Goal: Task Accomplishment & Management: Use online tool/utility

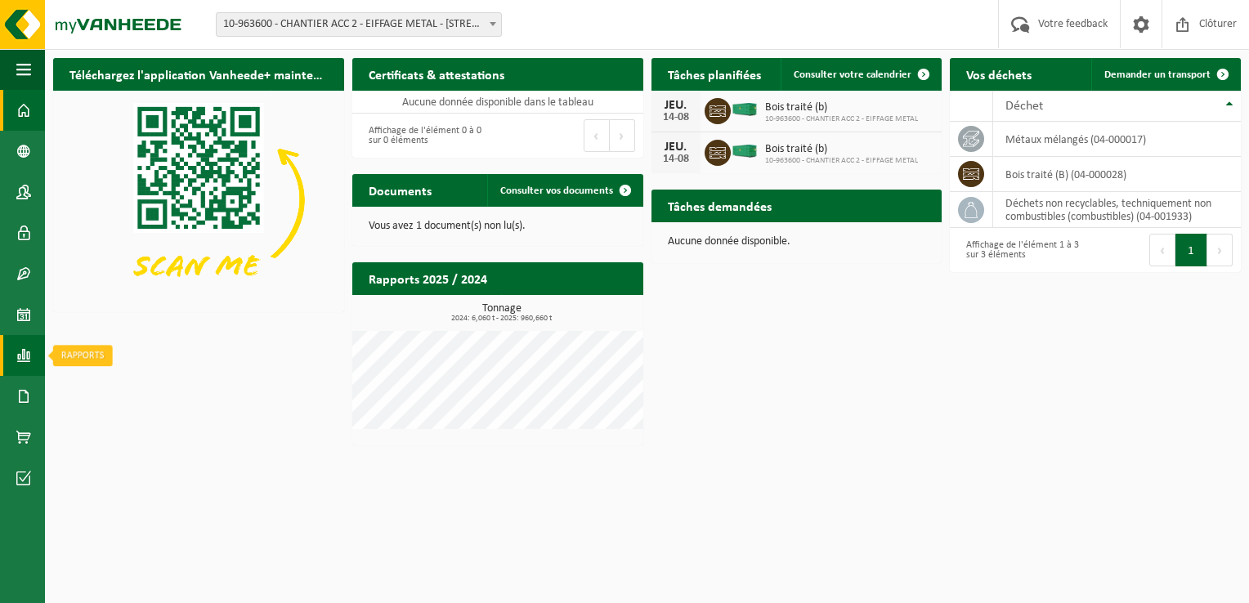
click at [24, 355] on span at bounding box center [23, 355] width 15 height 41
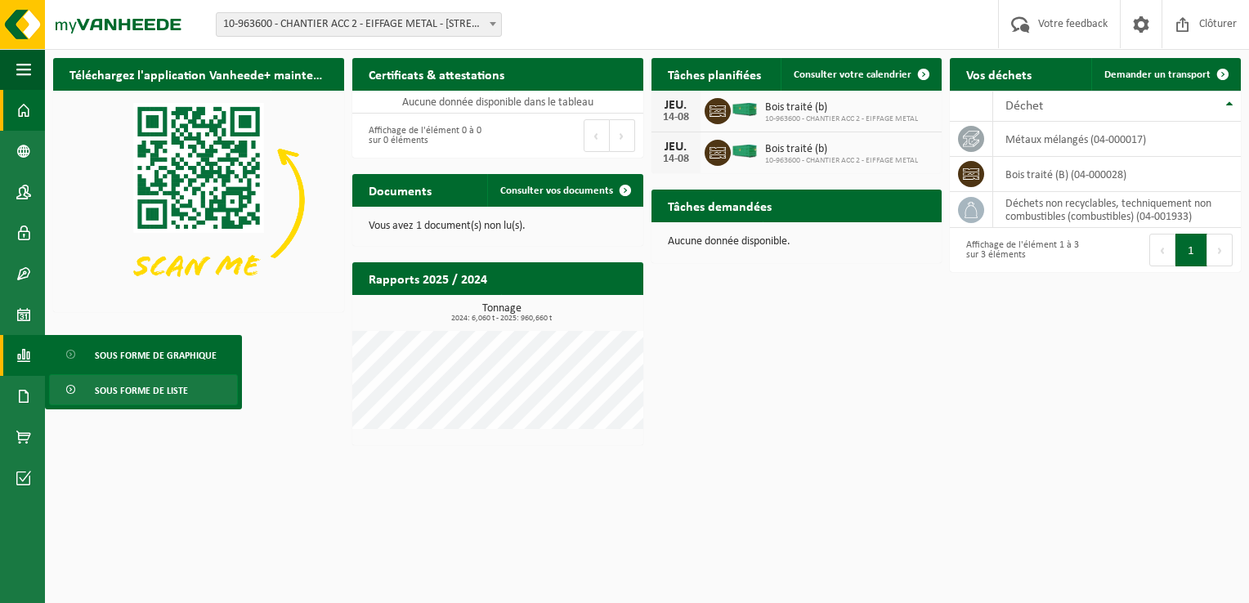
click at [132, 388] on span "Sous forme de liste" at bounding box center [141, 390] width 93 height 31
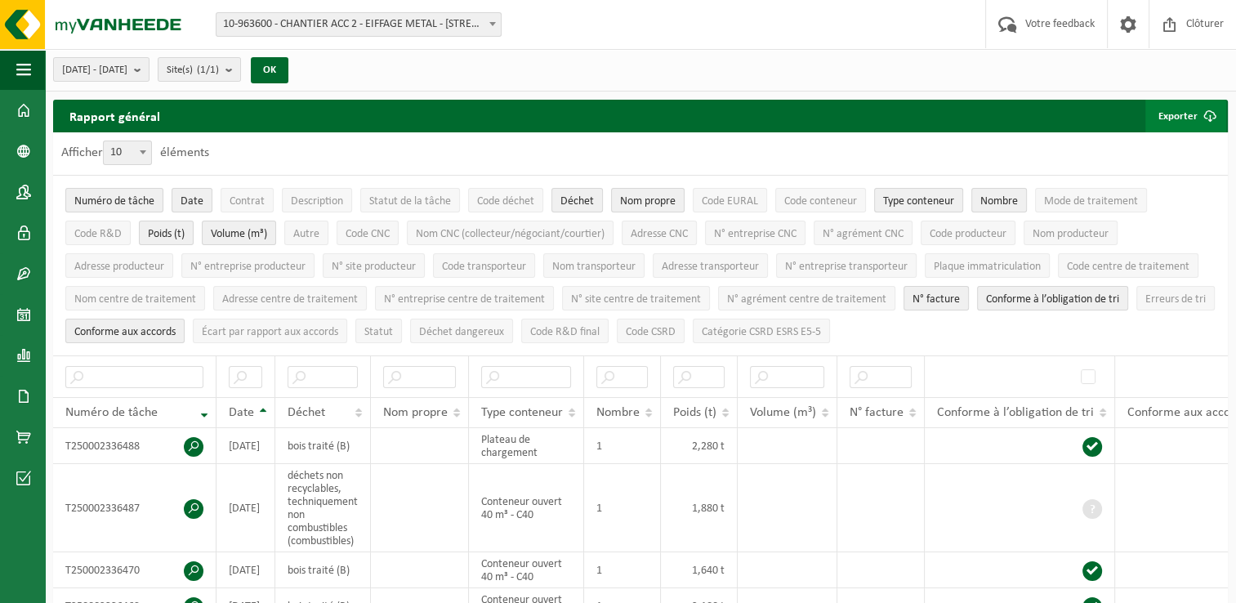
click at [1181, 114] on button "Exporter" at bounding box center [1186, 116] width 81 height 33
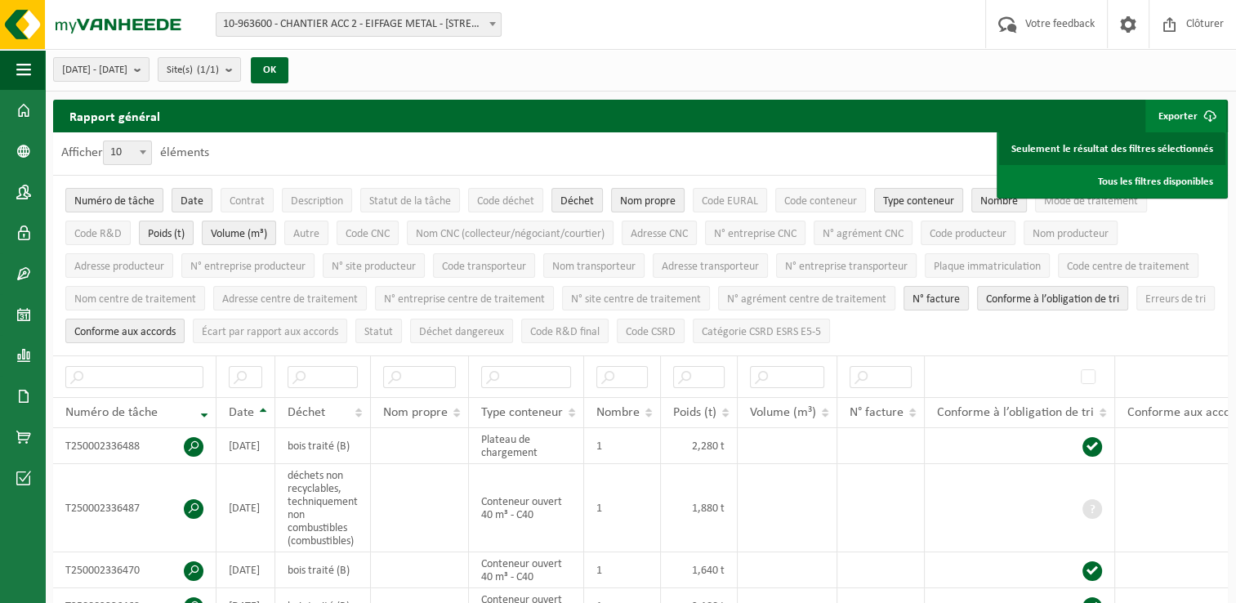
click at [1150, 159] on link "Seulement le résultat des filtres sélectionnés" at bounding box center [1112, 148] width 226 height 33
click at [722, 374] on input "text" at bounding box center [698, 377] width 51 height 22
